Goal: Find specific page/section: Find specific page/section

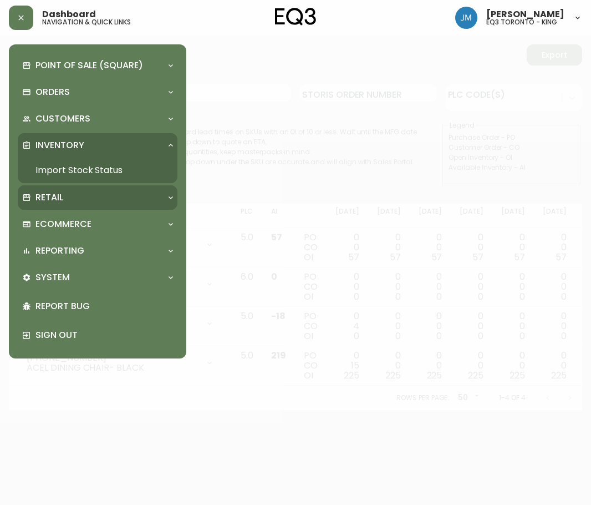
click at [54, 195] on p "Retail" at bounding box center [50, 197] width 28 height 12
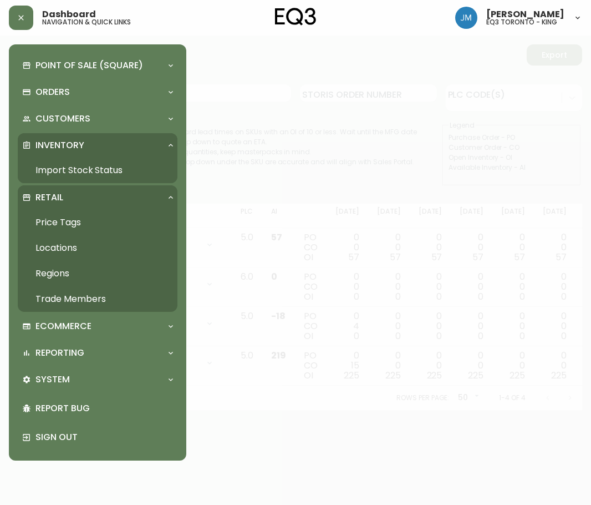
click at [74, 217] on link "Price Tags" at bounding box center [98, 223] width 160 height 26
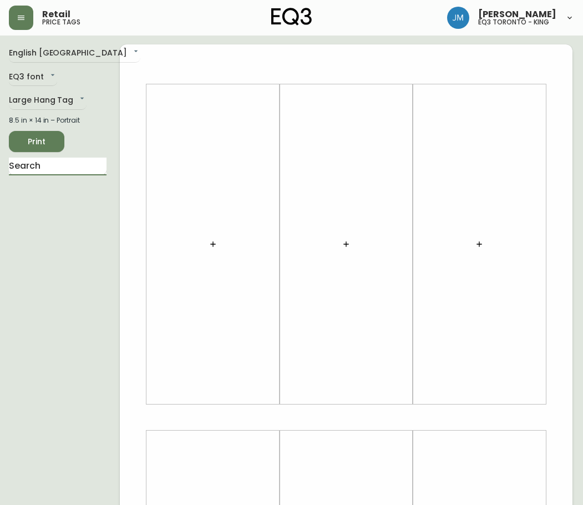
drag, startPoint x: 78, startPoint y: 168, endPoint x: 82, endPoint y: 158, distance: 10.7
click at [78, 168] on input "text" at bounding box center [58, 167] width 98 height 18
type input "ORRI"
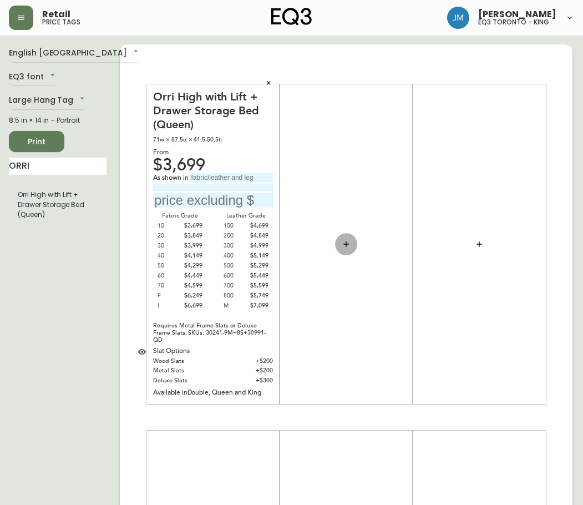
click at [347, 242] on icon "button" at bounding box center [346, 244] width 9 height 9
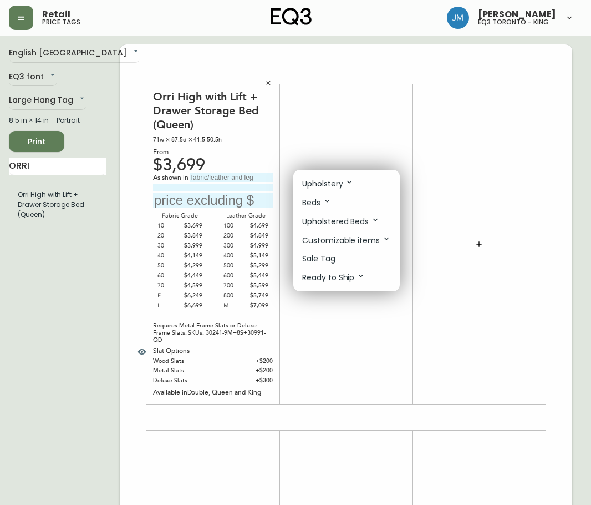
click at [337, 183] on p "Upholstery" at bounding box center [328, 184] width 52 height 12
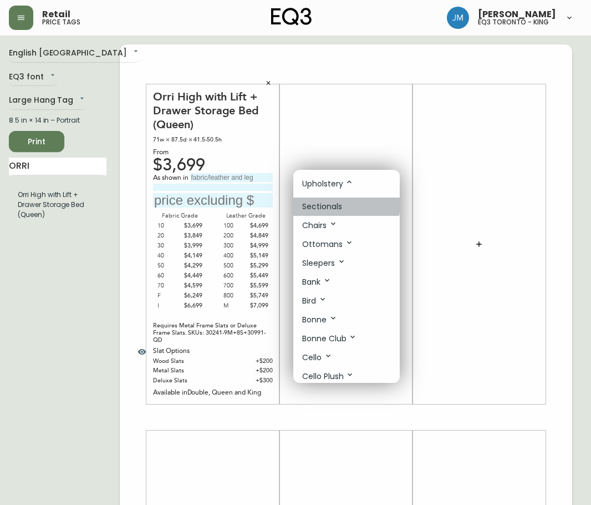
click at [331, 203] on p "Sectionals" at bounding box center [322, 207] width 40 height 12
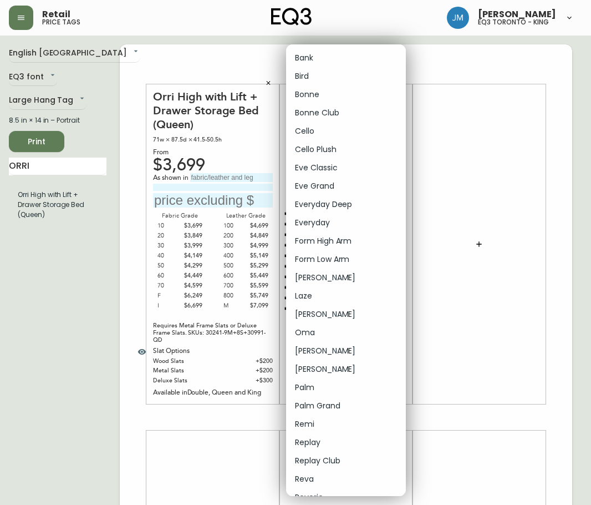
click at [377, 93] on body "Retail price tags [PERSON_NAME] eq3 [GEOGRAPHIC_DATA] - king English [GEOGRAPHI…" at bounding box center [295, 395] width 591 height 790
click at [467, 170] on div at bounding box center [295, 252] width 591 height 505
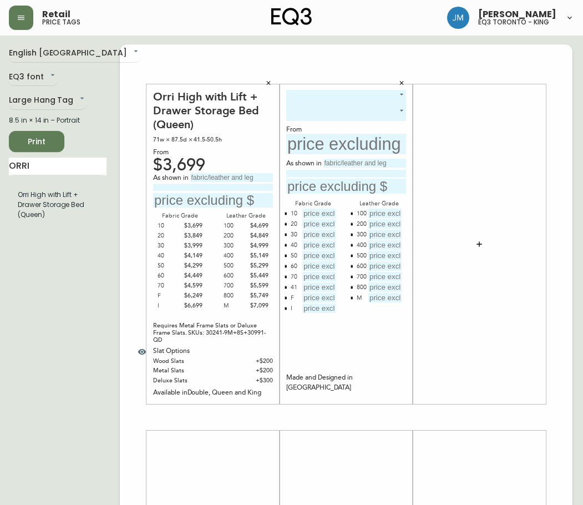
click at [403, 85] on icon "button" at bounding box center [401, 83] width 7 height 7
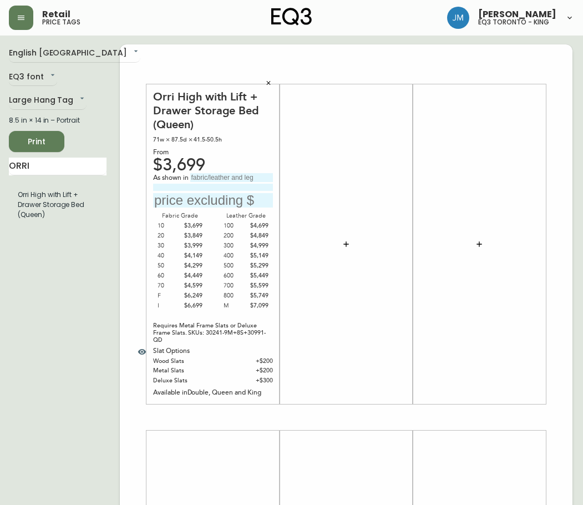
click at [343, 245] on icon "button" at bounding box center [346, 244] width 9 height 9
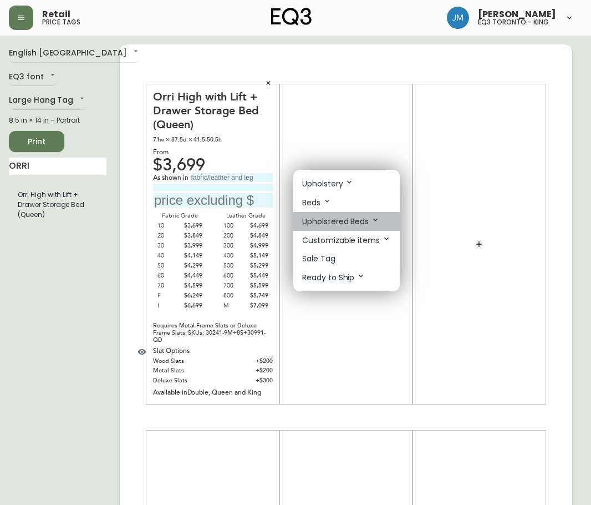
click at [361, 218] on p "Upholstered Beds" at bounding box center [341, 221] width 78 height 12
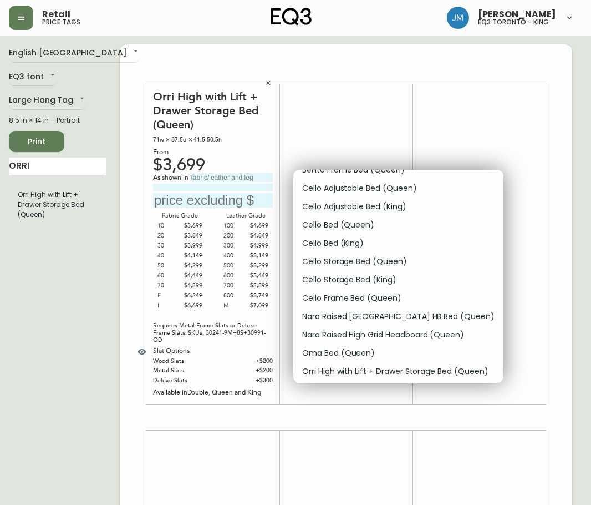
scroll to position [166, 0]
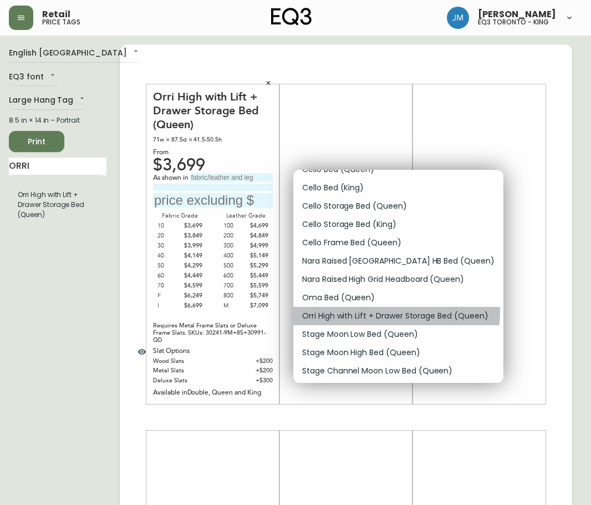
click at [368, 311] on p "Orri High with Lift + Drawer Storage Bed (Queen)" at bounding box center [395, 316] width 186 height 12
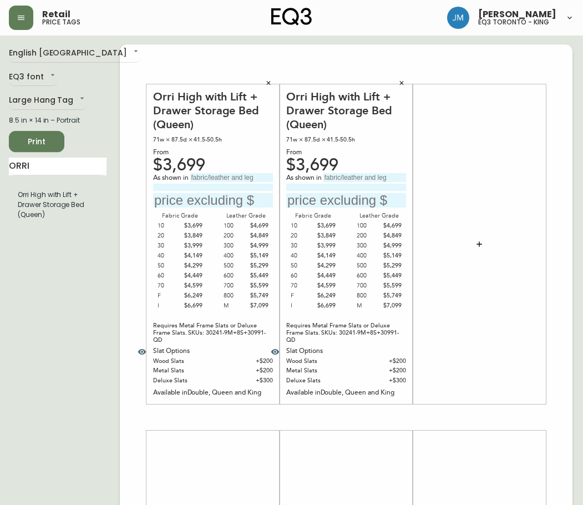
click at [401, 82] on icon "button" at bounding box center [401, 83] width 7 height 7
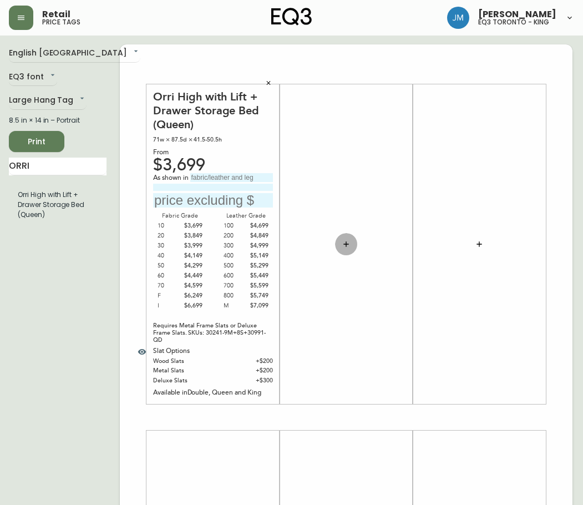
click at [350, 243] on icon "button" at bounding box center [346, 244] width 9 height 9
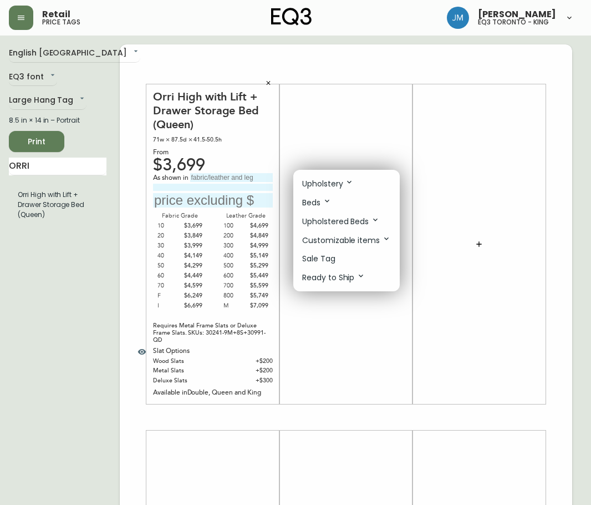
click at [355, 220] on p "Upholstered Beds" at bounding box center [341, 221] width 78 height 12
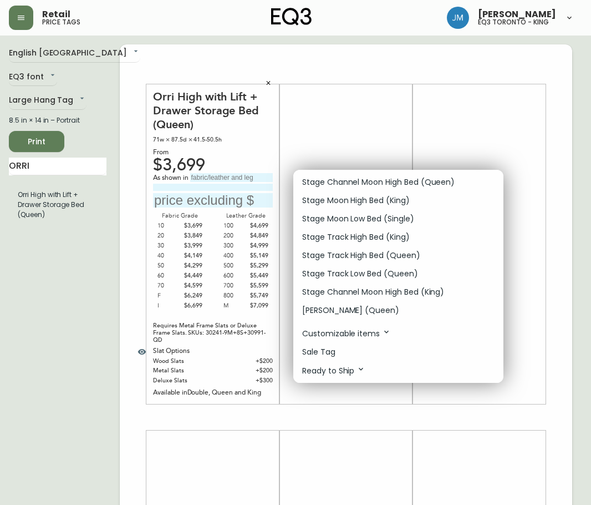
scroll to position [375, 0]
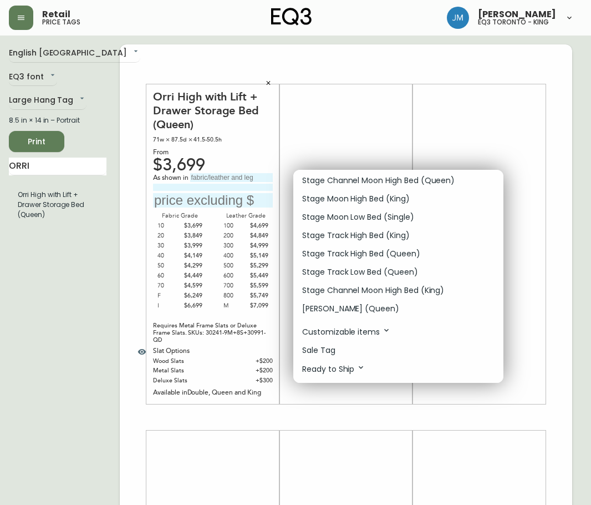
click at [363, 331] on p "Customizable items" at bounding box center [346, 332] width 89 height 12
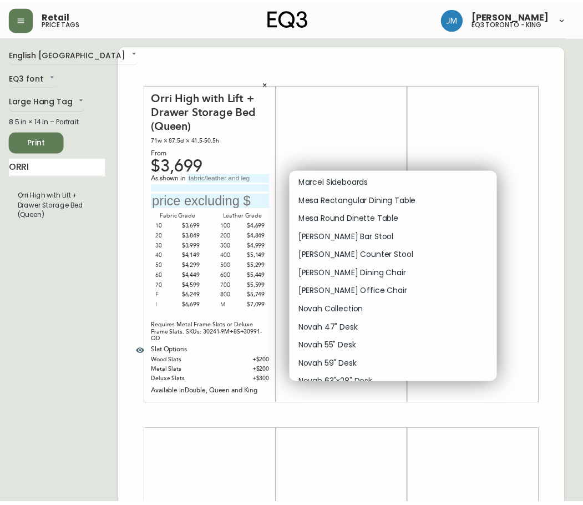
scroll to position [1165, 0]
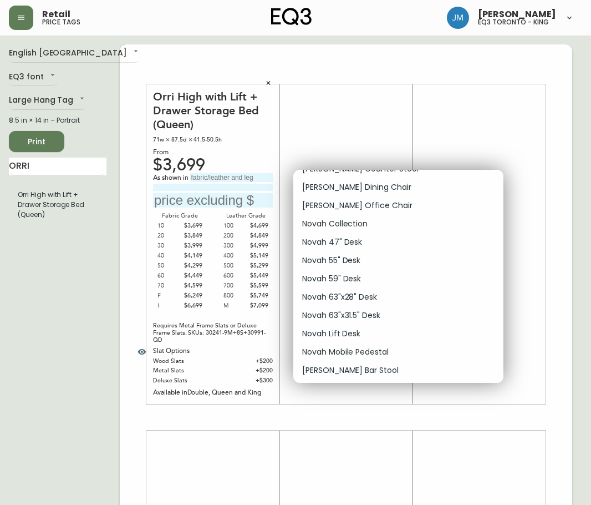
click at [340, 118] on div at bounding box center [295, 252] width 591 height 505
